Goal: Find specific page/section: Find specific page/section

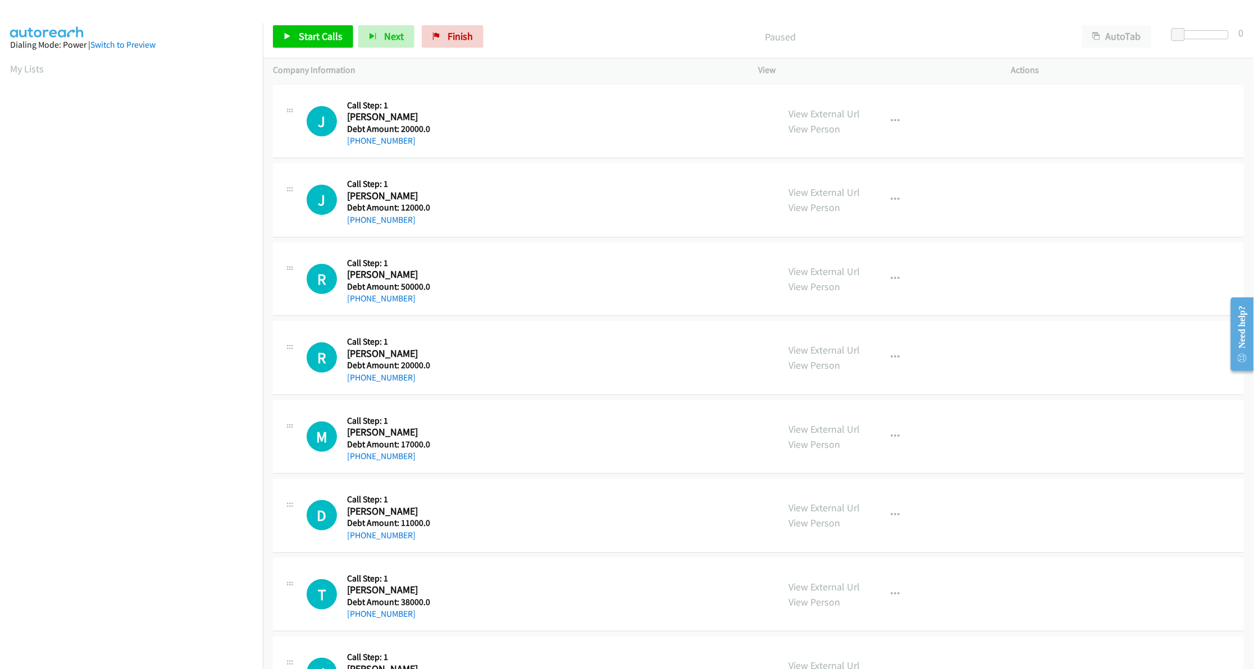
scroll to position [0, 2]
click at [19, 72] on link "My Lists" at bounding box center [27, 68] width 34 height 13
